Goal: Information Seeking & Learning: Learn about a topic

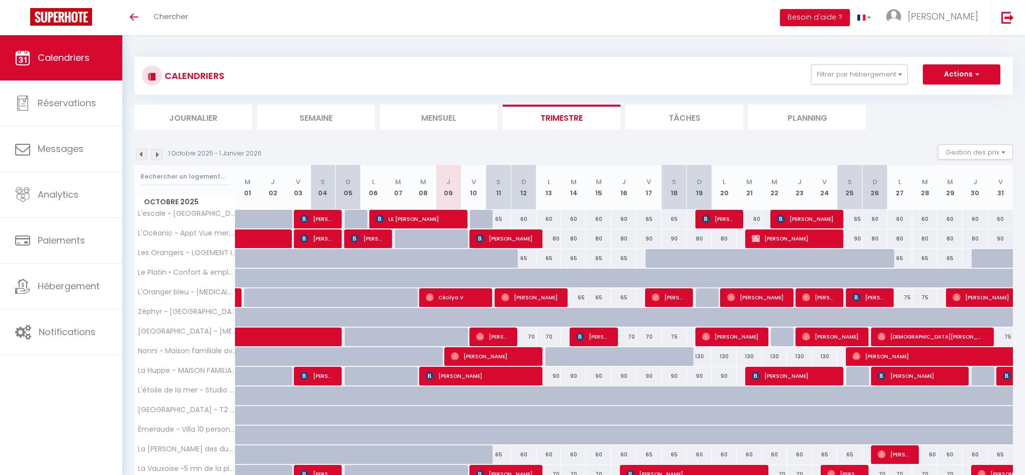
select select
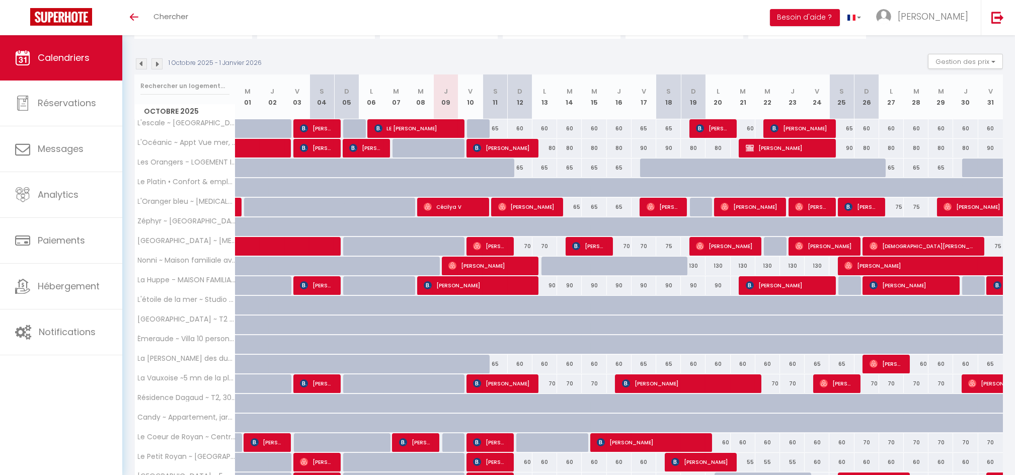
scroll to position [91, 0]
click at [713, 127] on span "[PERSON_NAME]" at bounding box center [712, 128] width 33 height 19
select select "OK"
select select "KO"
select select "0"
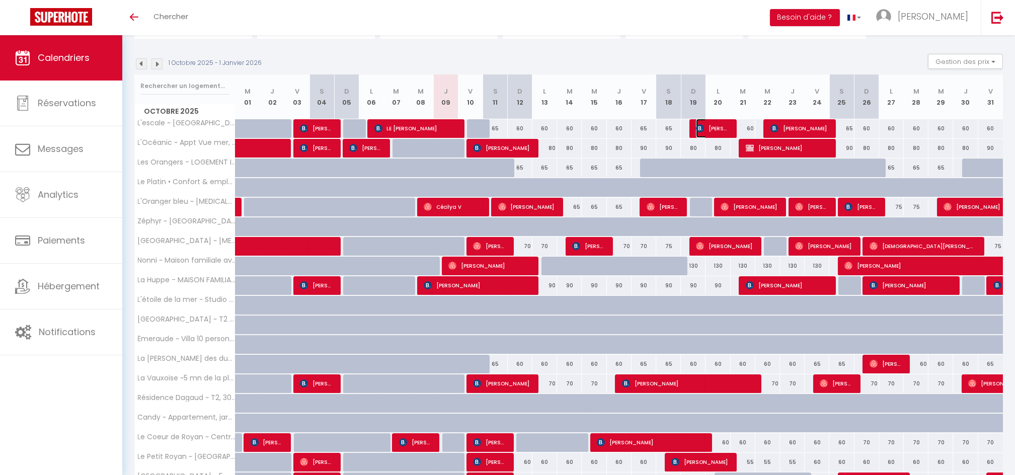
select select "0"
select select "1"
select select
select select "38854"
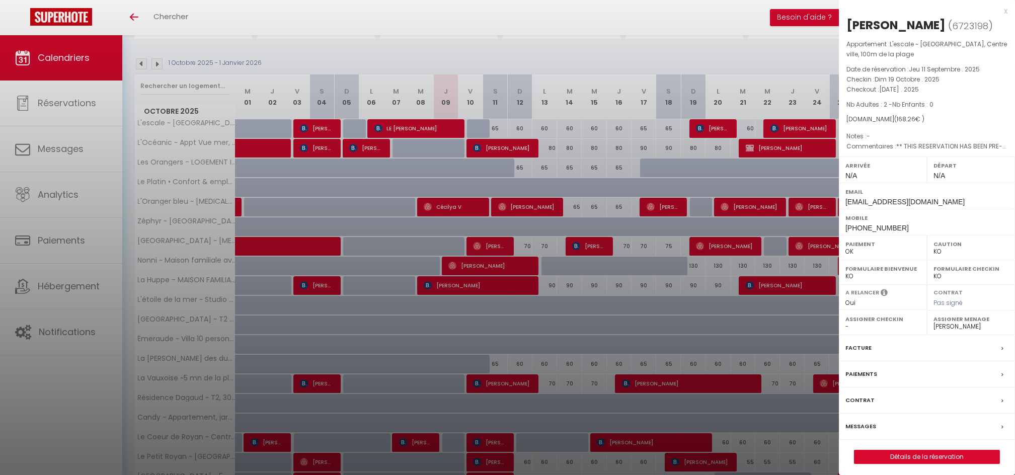
click at [429, 134] on div at bounding box center [507, 237] width 1015 height 475
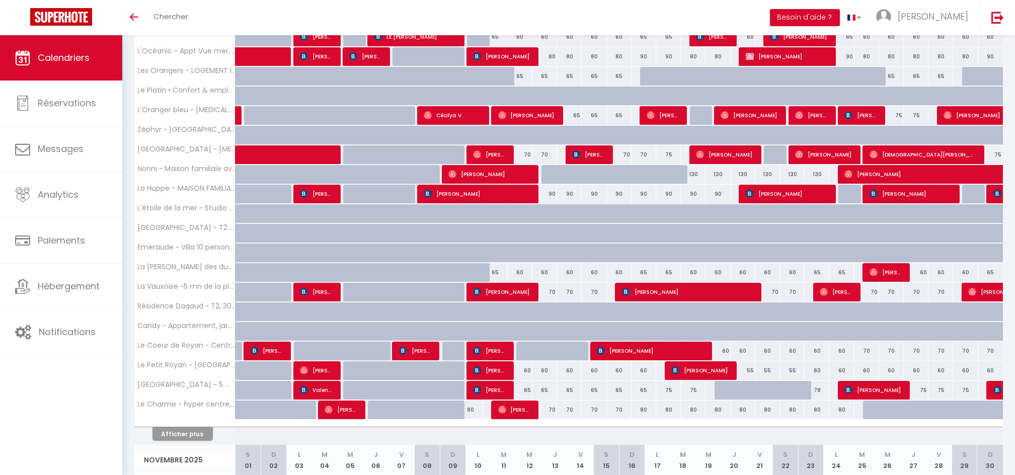
scroll to position [184, 0]
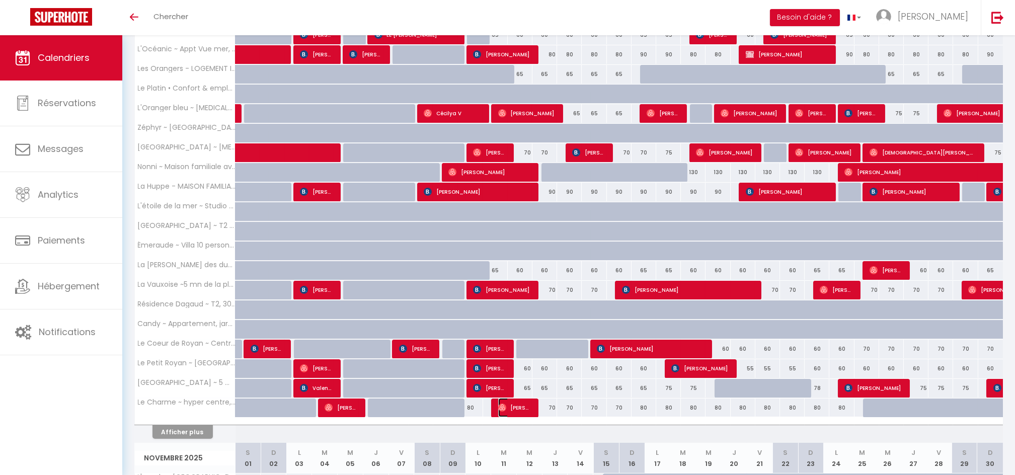
click at [519, 413] on span "[PERSON_NAME]" at bounding box center [514, 407] width 33 height 19
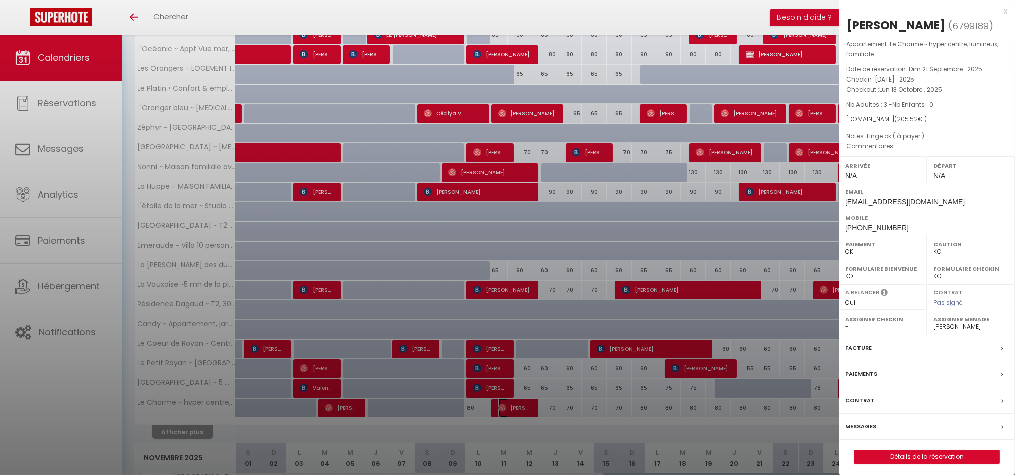
select select "OK"
select select "37577"
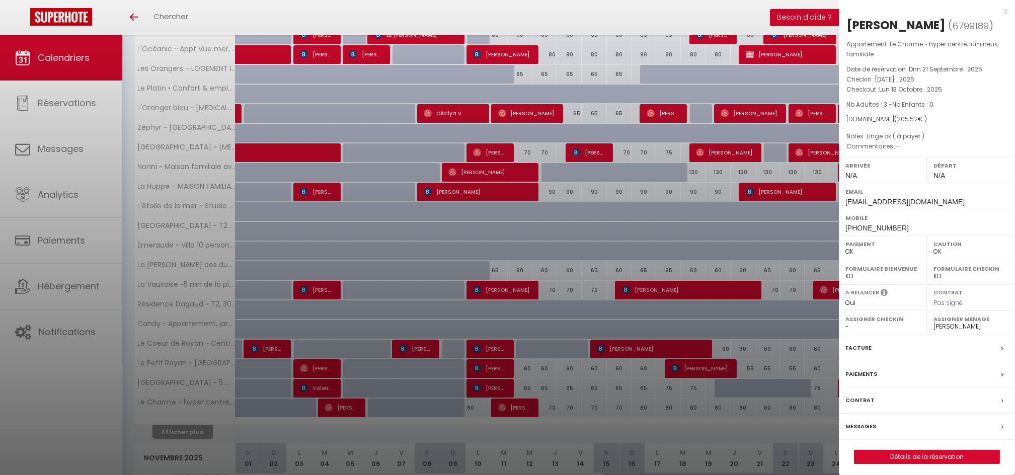
click at [477, 366] on div at bounding box center [507, 237] width 1015 height 475
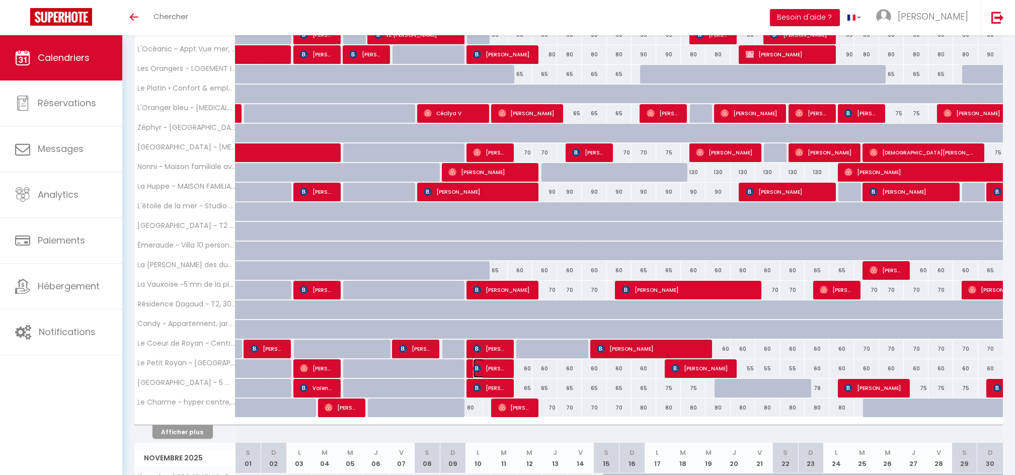
click at [477, 366] on img at bounding box center [477, 368] width 8 height 8
select select "KO"
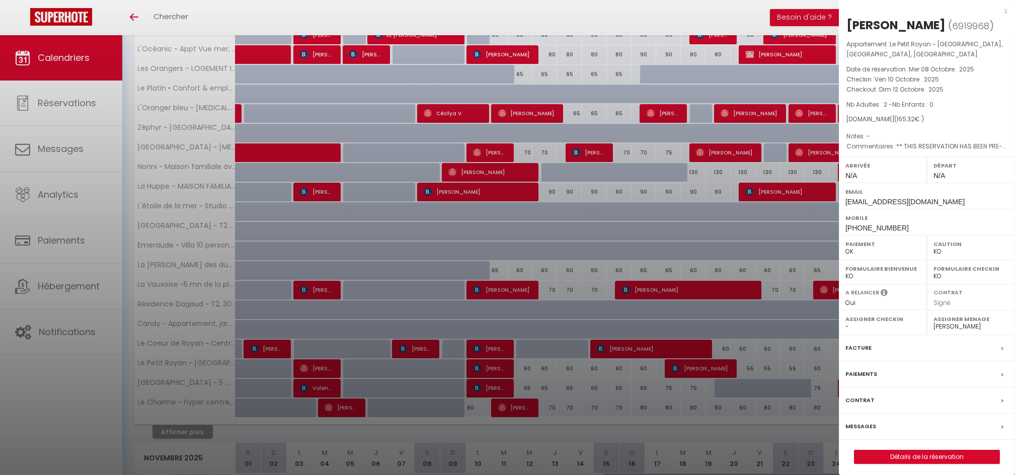
click at [527, 384] on div at bounding box center [507, 237] width 1015 height 475
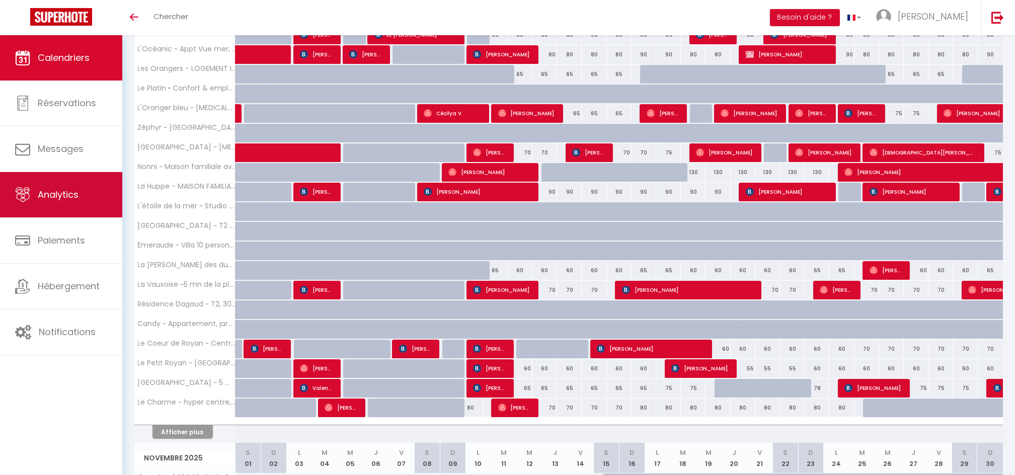
click at [42, 198] on span "Analytics" at bounding box center [58, 194] width 41 height 13
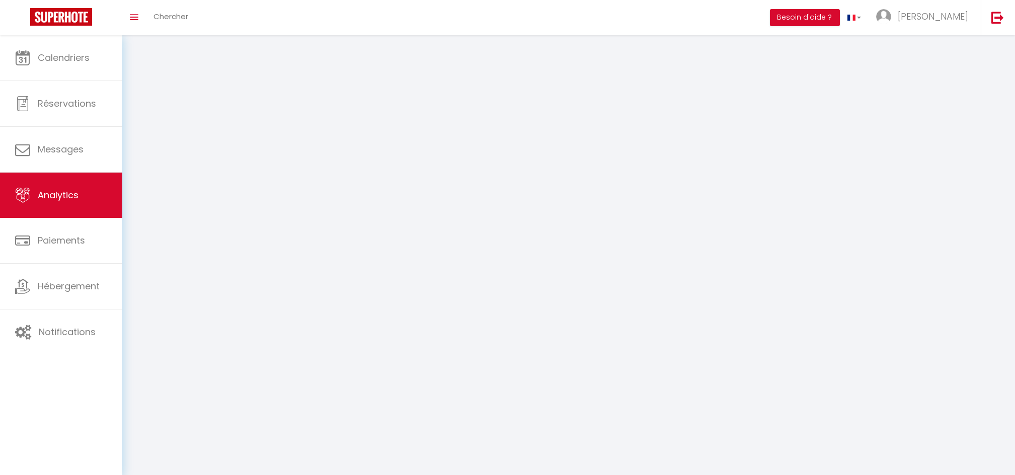
select select "2025"
select select "10"
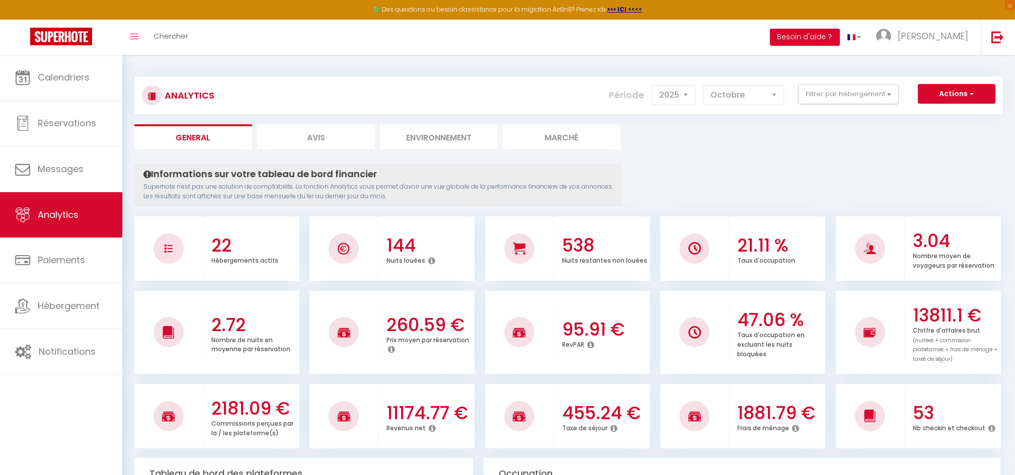
click at [331, 137] on li "Avis" at bounding box center [316, 136] width 118 height 25
select select "2025"
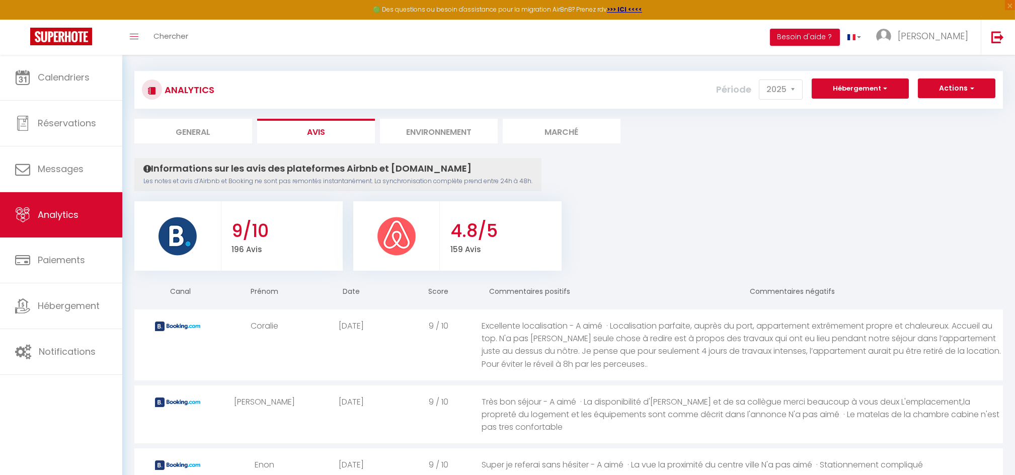
scroll to position [11, 0]
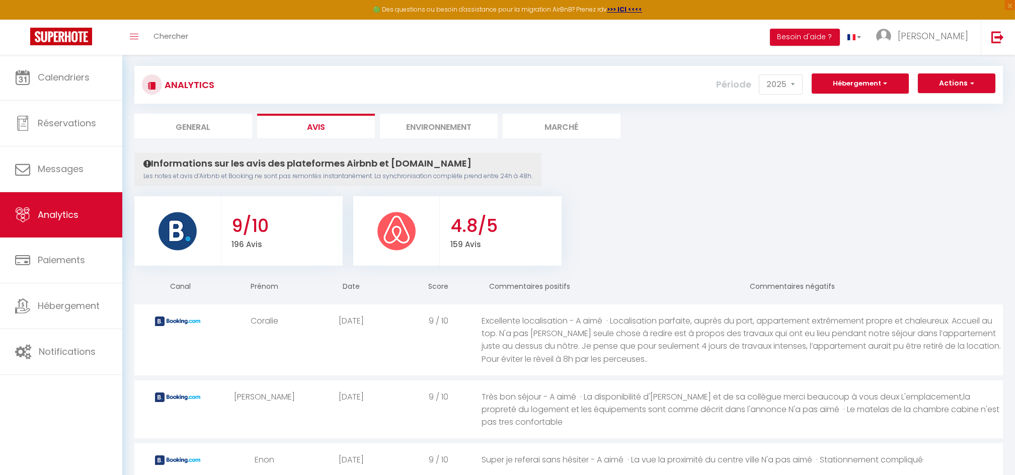
click at [451, 114] on li "Environnement" at bounding box center [439, 126] width 118 height 25
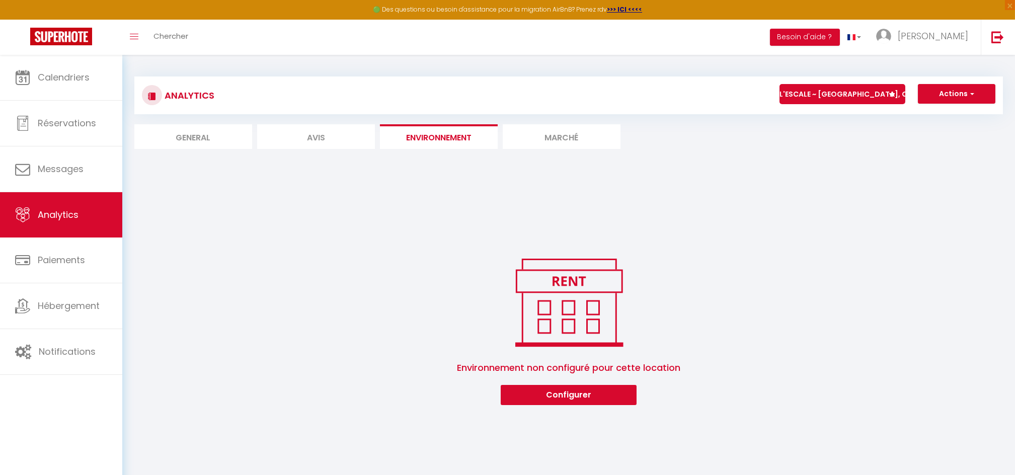
click at [549, 148] on li "Marché" at bounding box center [562, 136] width 118 height 25
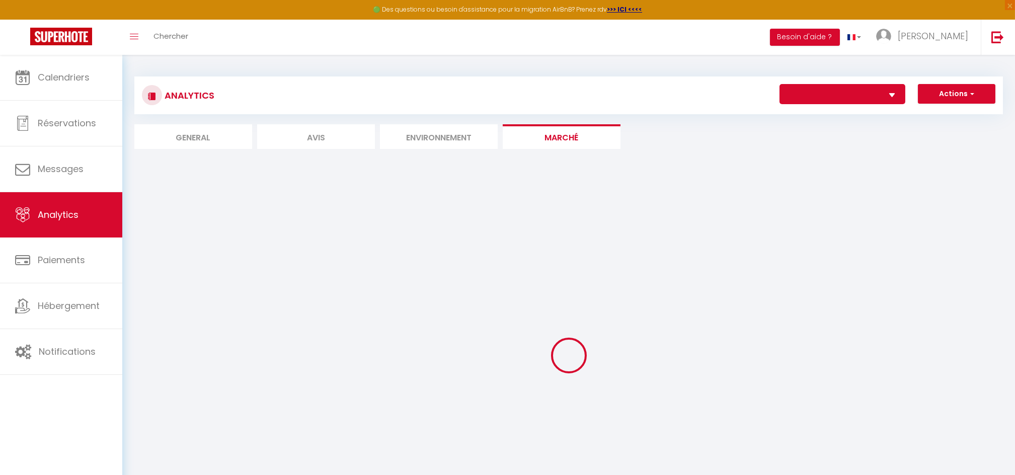
select select "55908"
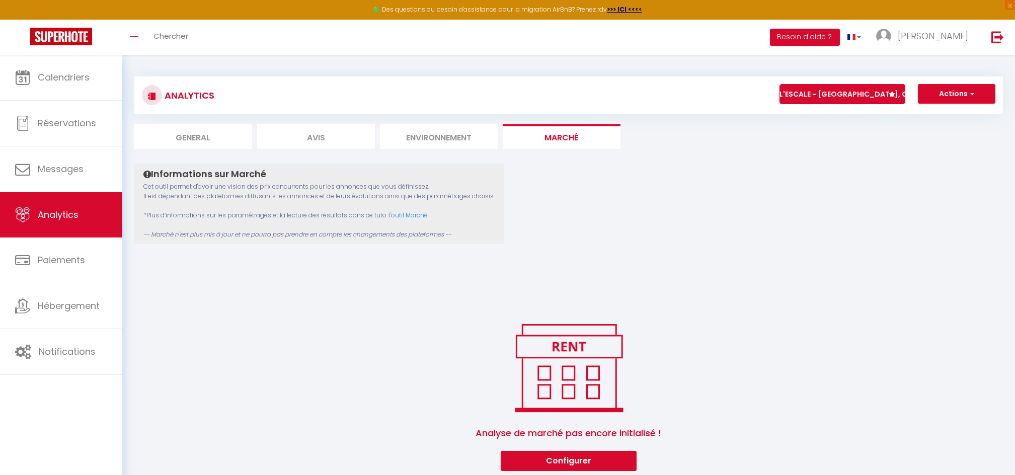
click at [183, 137] on li "General" at bounding box center [193, 136] width 118 height 25
select select "2025"
select select "10"
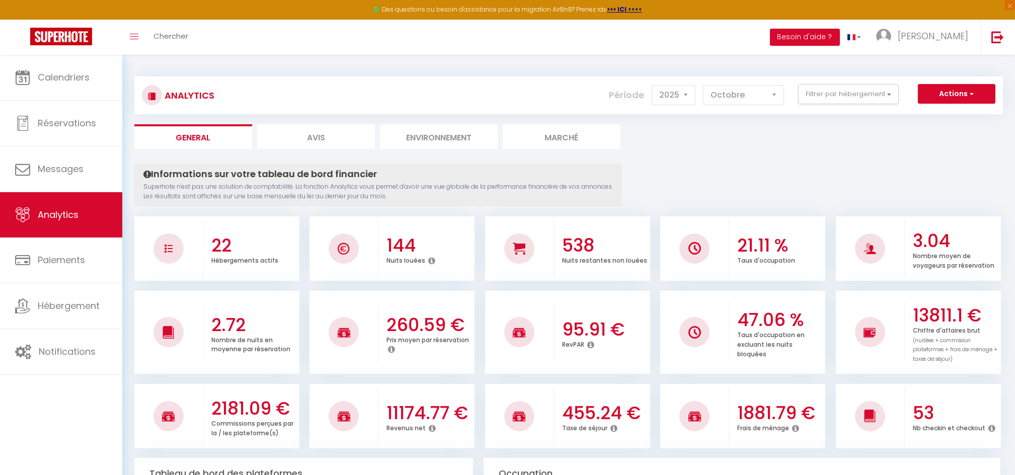
click at [558, 130] on li "Marché" at bounding box center [562, 136] width 118 height 25
select select
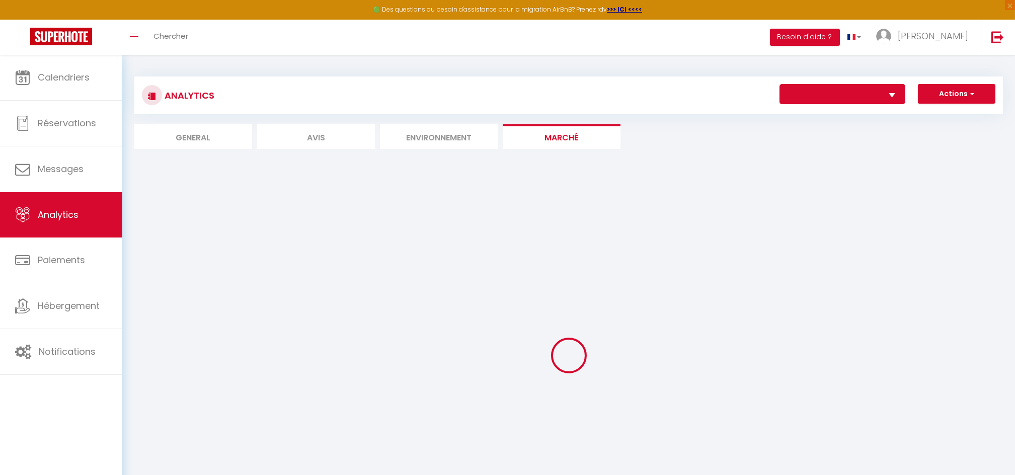
select select
select select "55908"
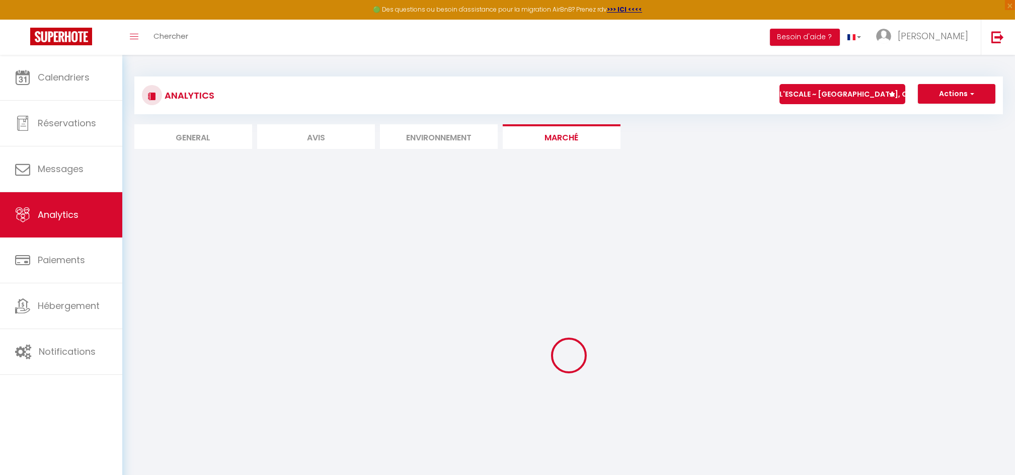
select select "2"
select select "1"
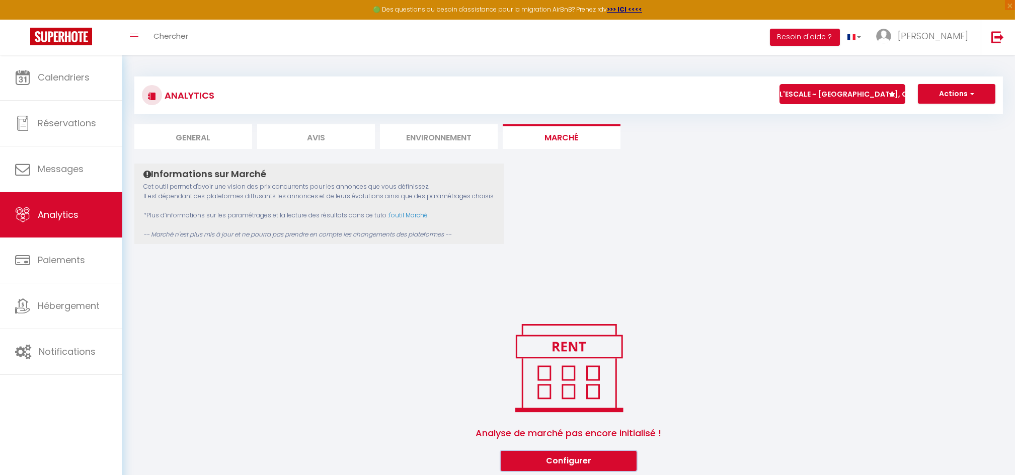
click at [548, 456] on button "Configurer" at bounding box center [569, 461] width 136 height 20
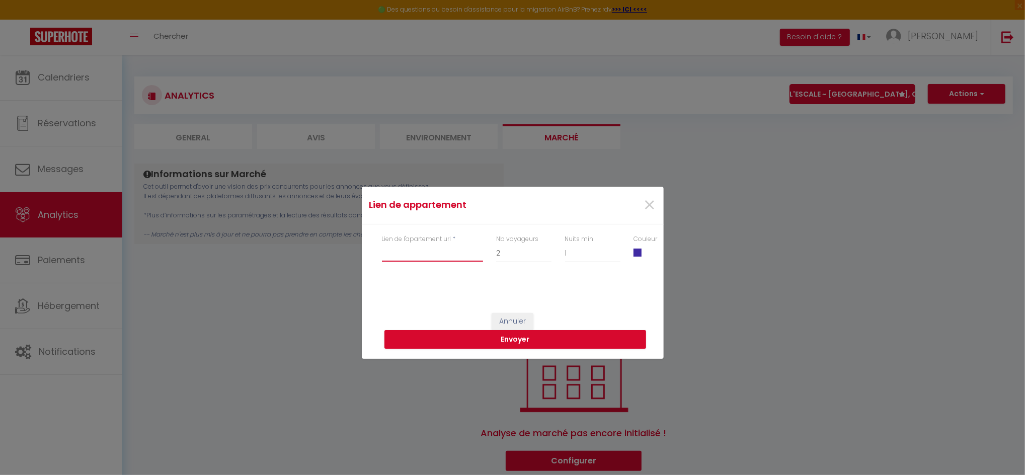
click at [439, 252] on input "Lien de l'apartement url" at bounding box center [432, 252] width 101 height 18
click at [498, 313] on button "Annuler" at bounding box center [513, 321] width 42 height 17
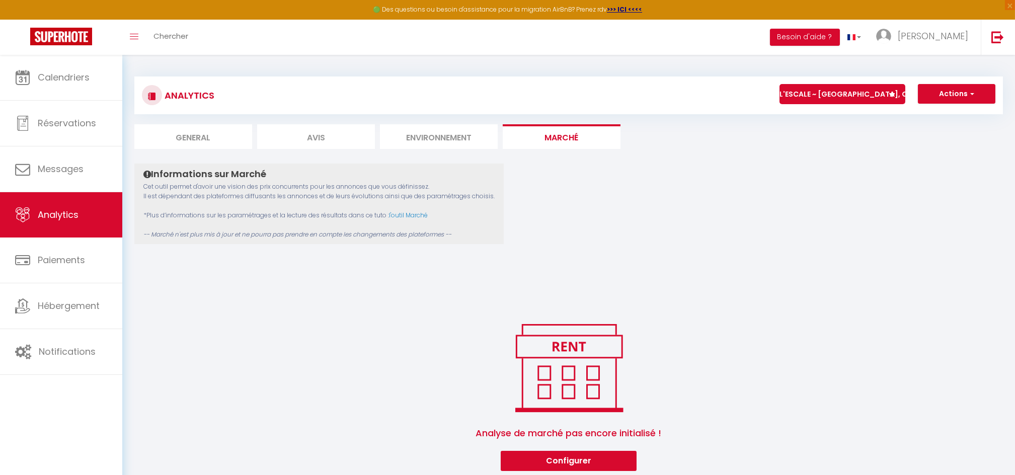
click at [191, 133] on li "General" at bounding box center [193, 136] width 118 height 25
select select "2025"
select select "10"
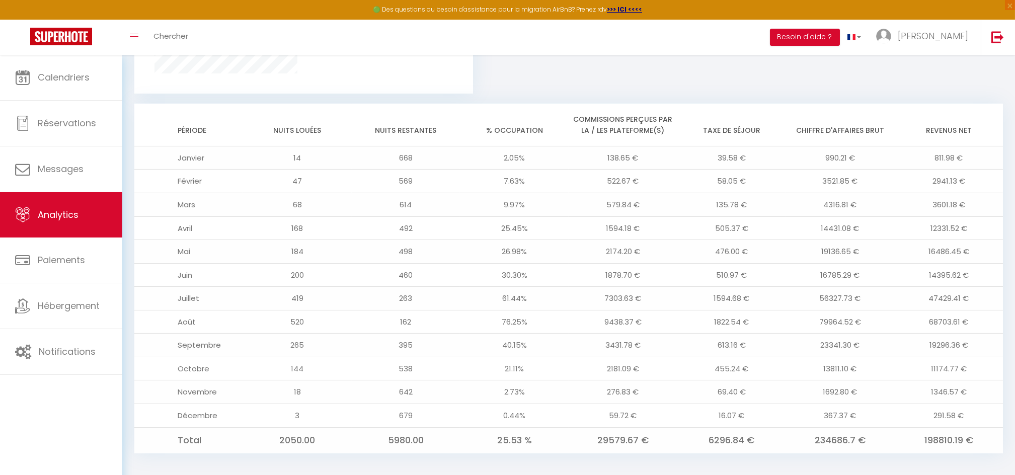
scroll to position [772, 0]
